Goal: Task Accomplishment & Management: Use online tool/utility

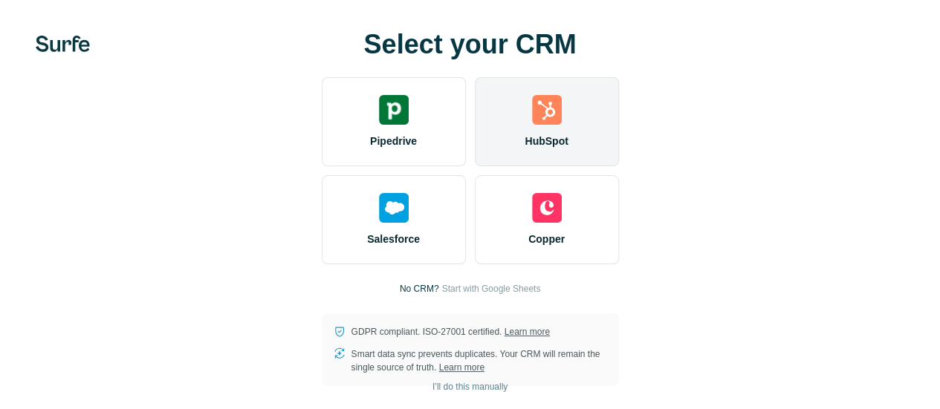
click at [532, 125] on img at bounding box center [547, 110] width 30 height 30
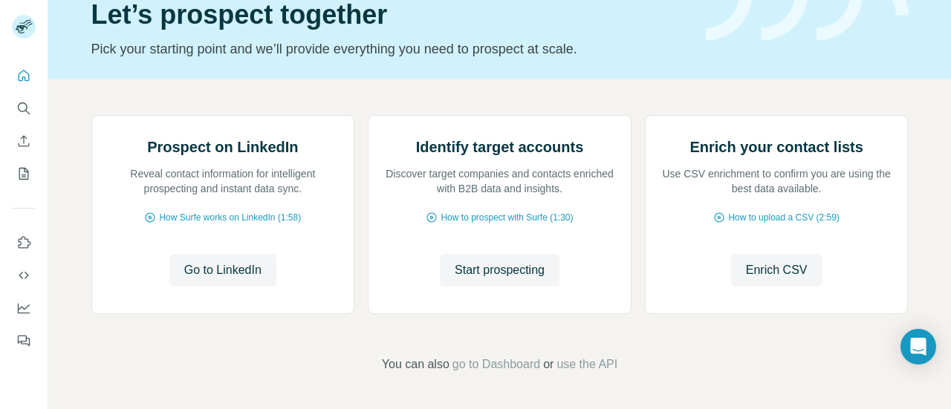
scroll to position [160, 0]
click at [230, 279] on span "Go to LinkedIn" at bounding box center [222, 271] width 77 height 18
